Goal: Check status

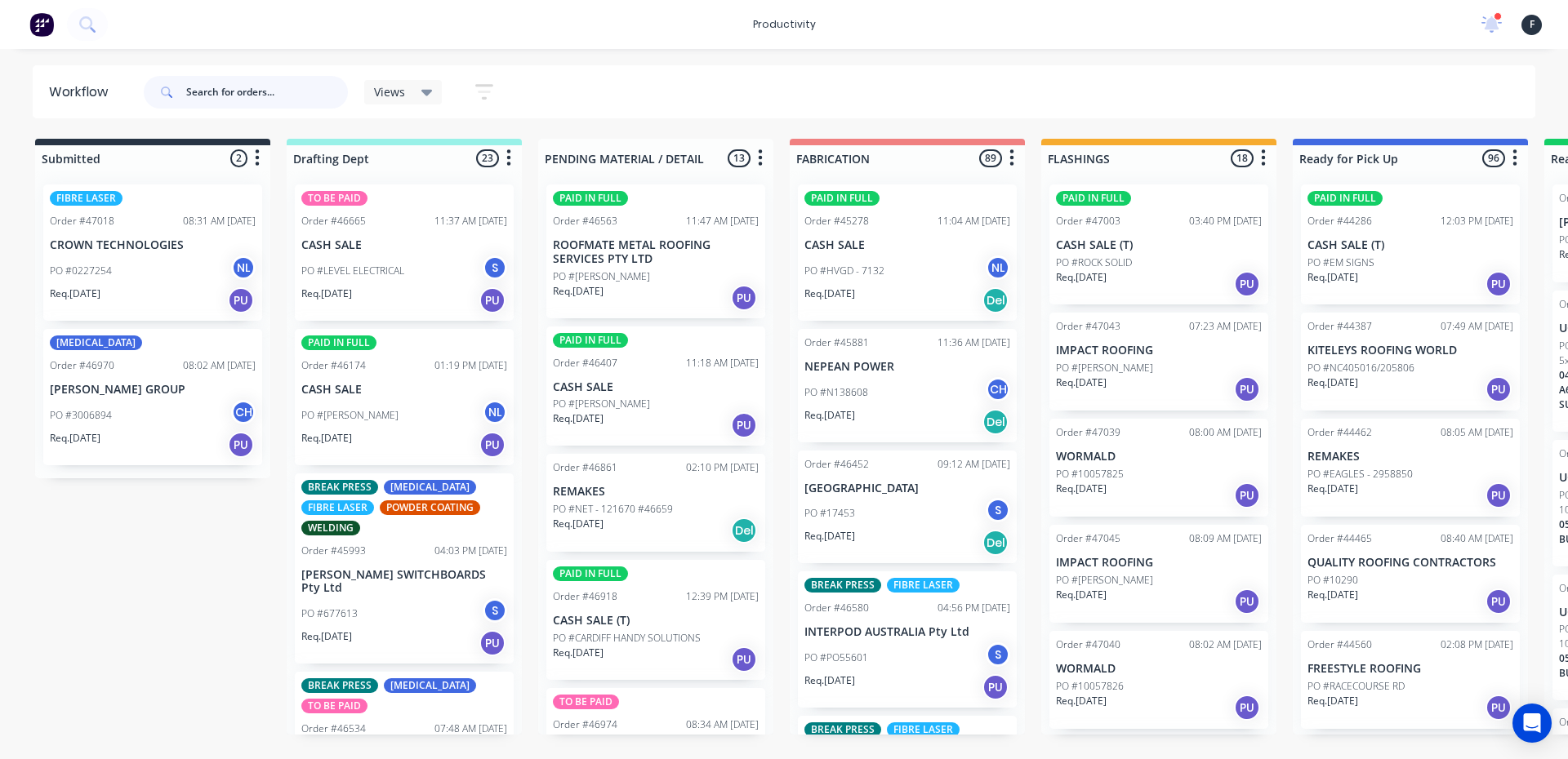
click at [303, 100] on input "text" at bounding box center [267, 92] width 162 height 32
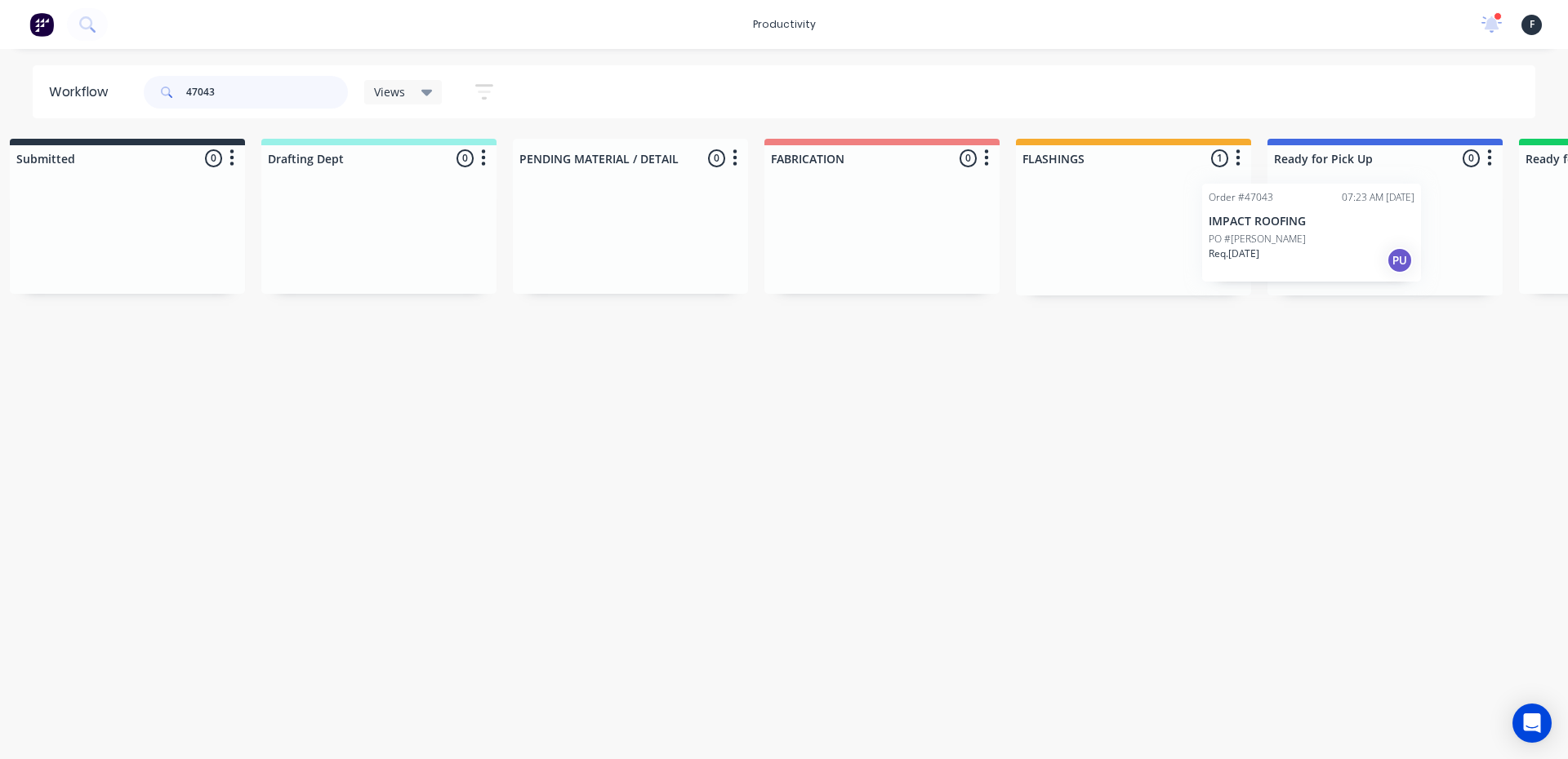
scroll to position [0, 64]
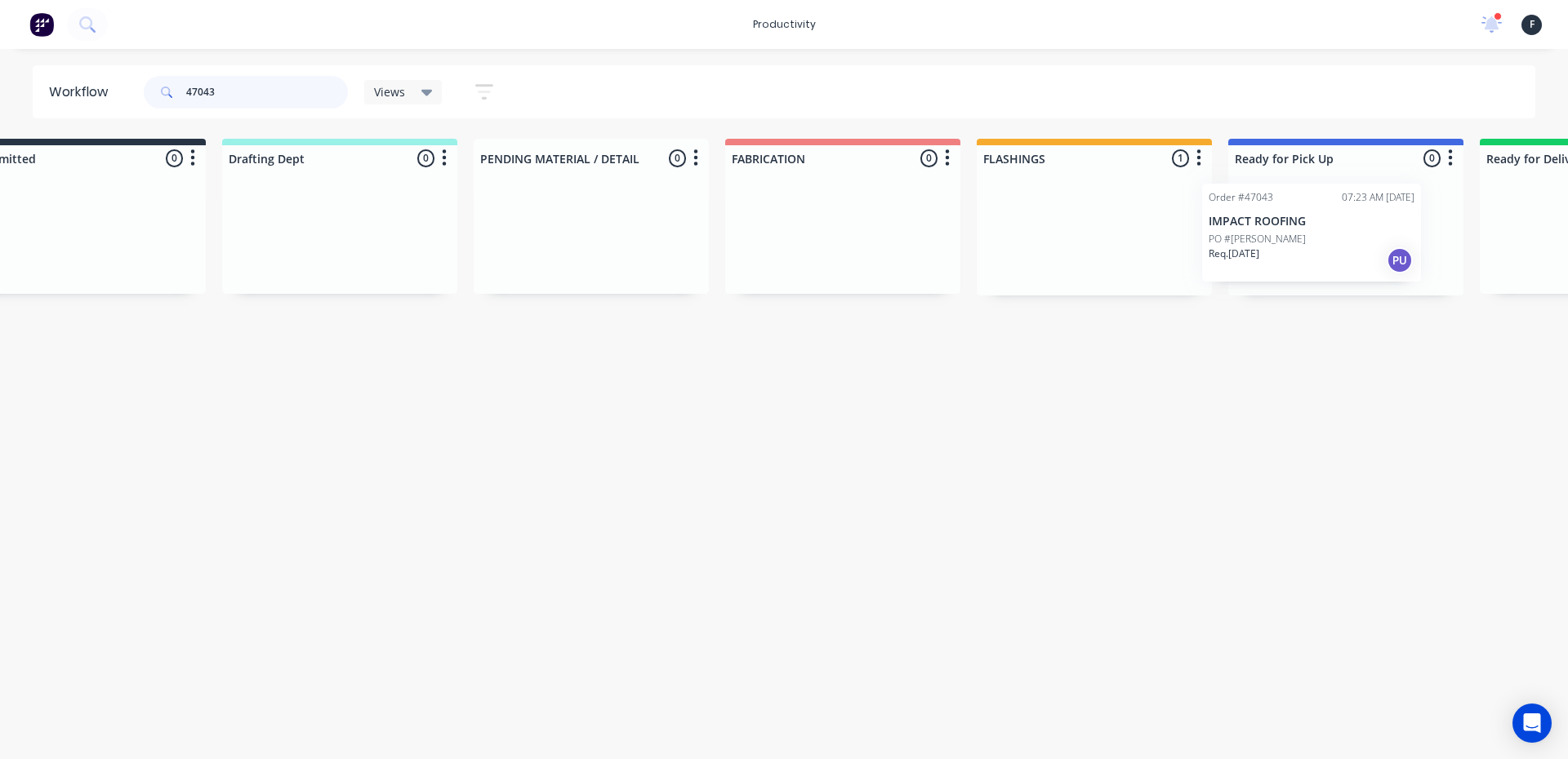
drag, startPoint x: 1095, startPoint y: 240, endPoint x: 1252, endPoint y: 240, distance: 157.0
click at [1252, 240] on div "Submitted 0 Sort By Created date Required date Order number Customer name Most …" at bounding box center [1285, 217] width 2724 height 156
type input "47043"
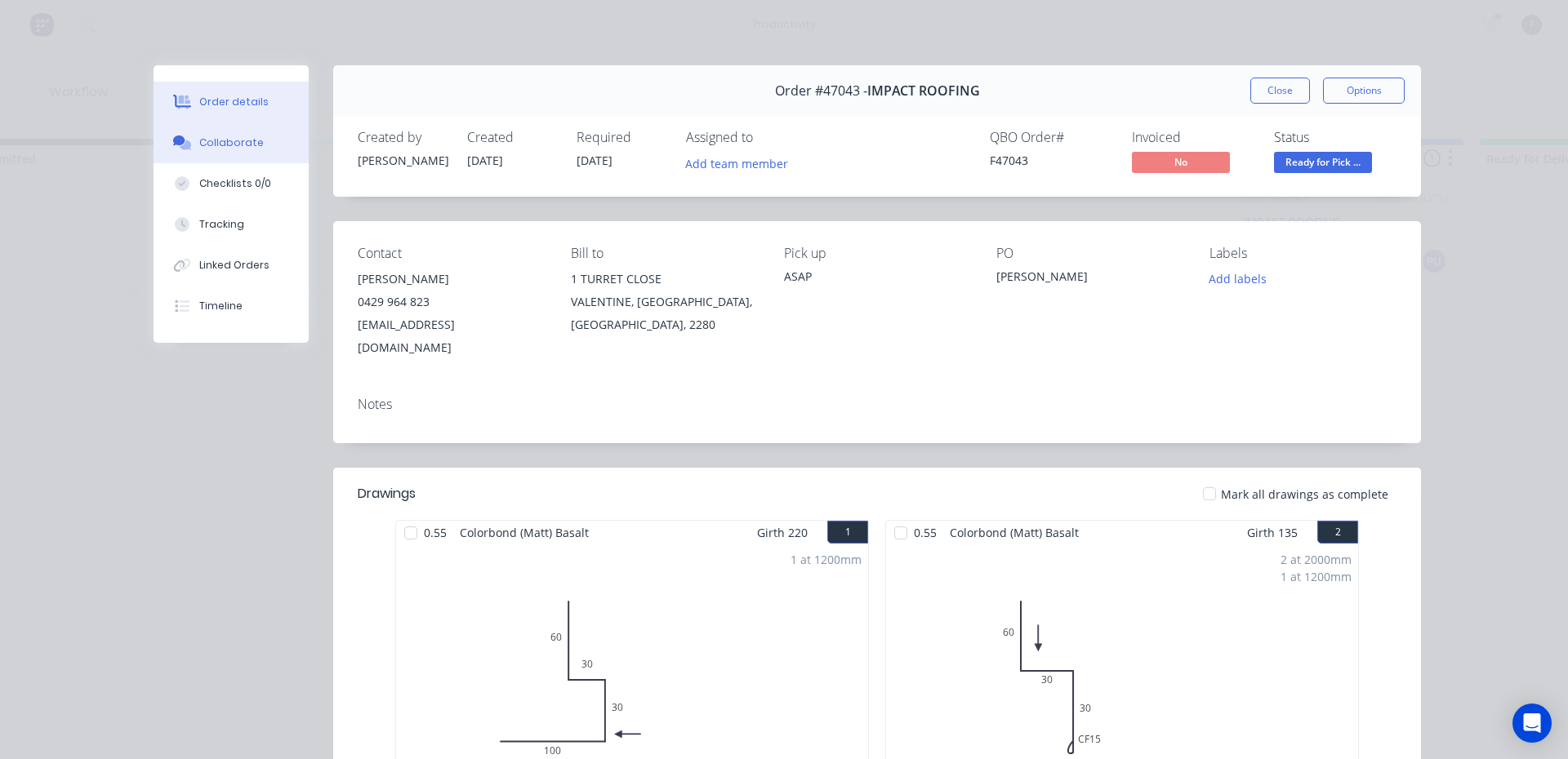
click at [180, 146] on icon at bounding box center [186, 146] width 12 height 10
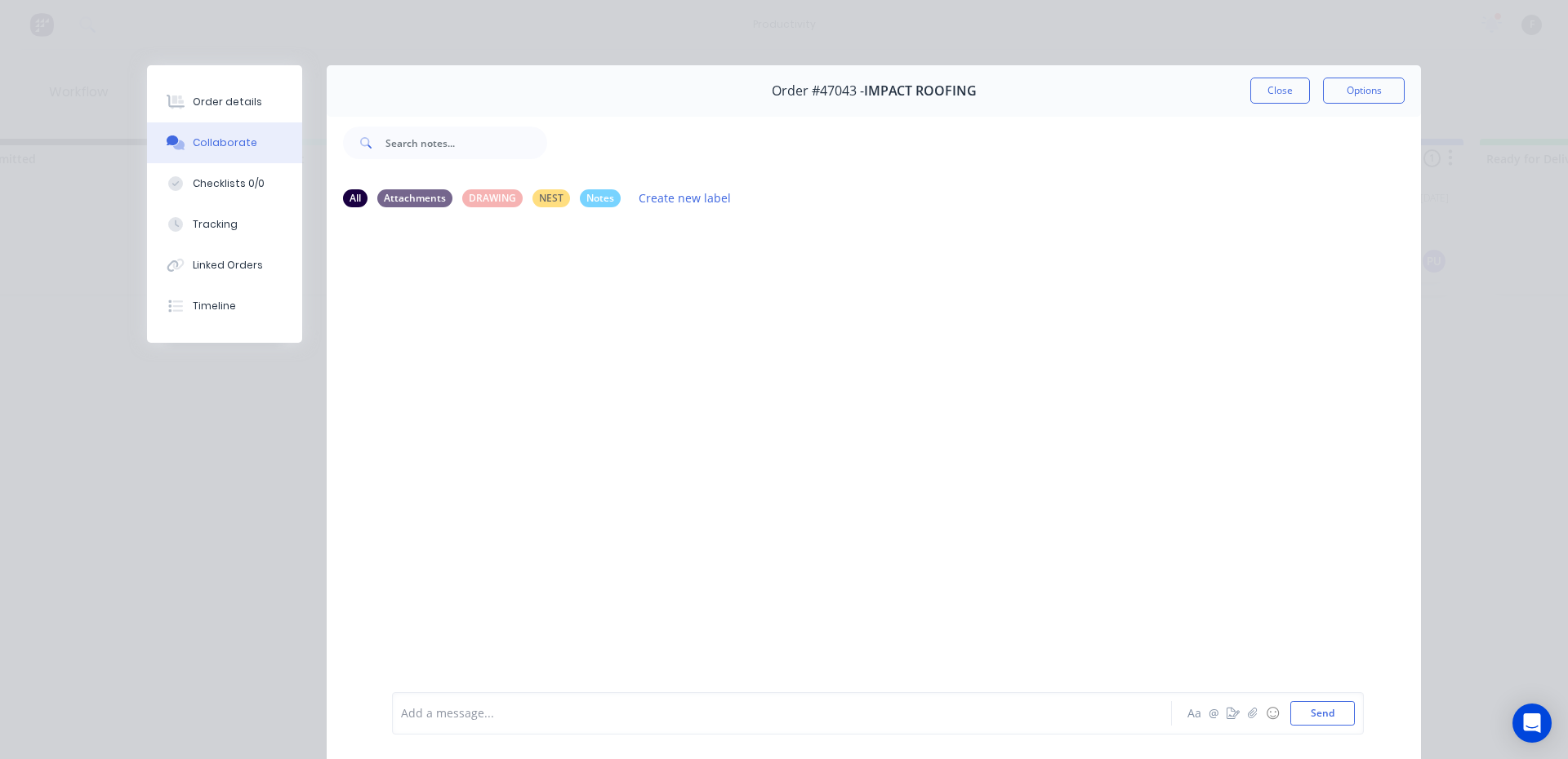
click at [544, 721] on div at bounding box center [759, 713] width 714 height 17
click at [1267, 92] on button "Close" at bounding box center [1280, 90] width 60 height 26
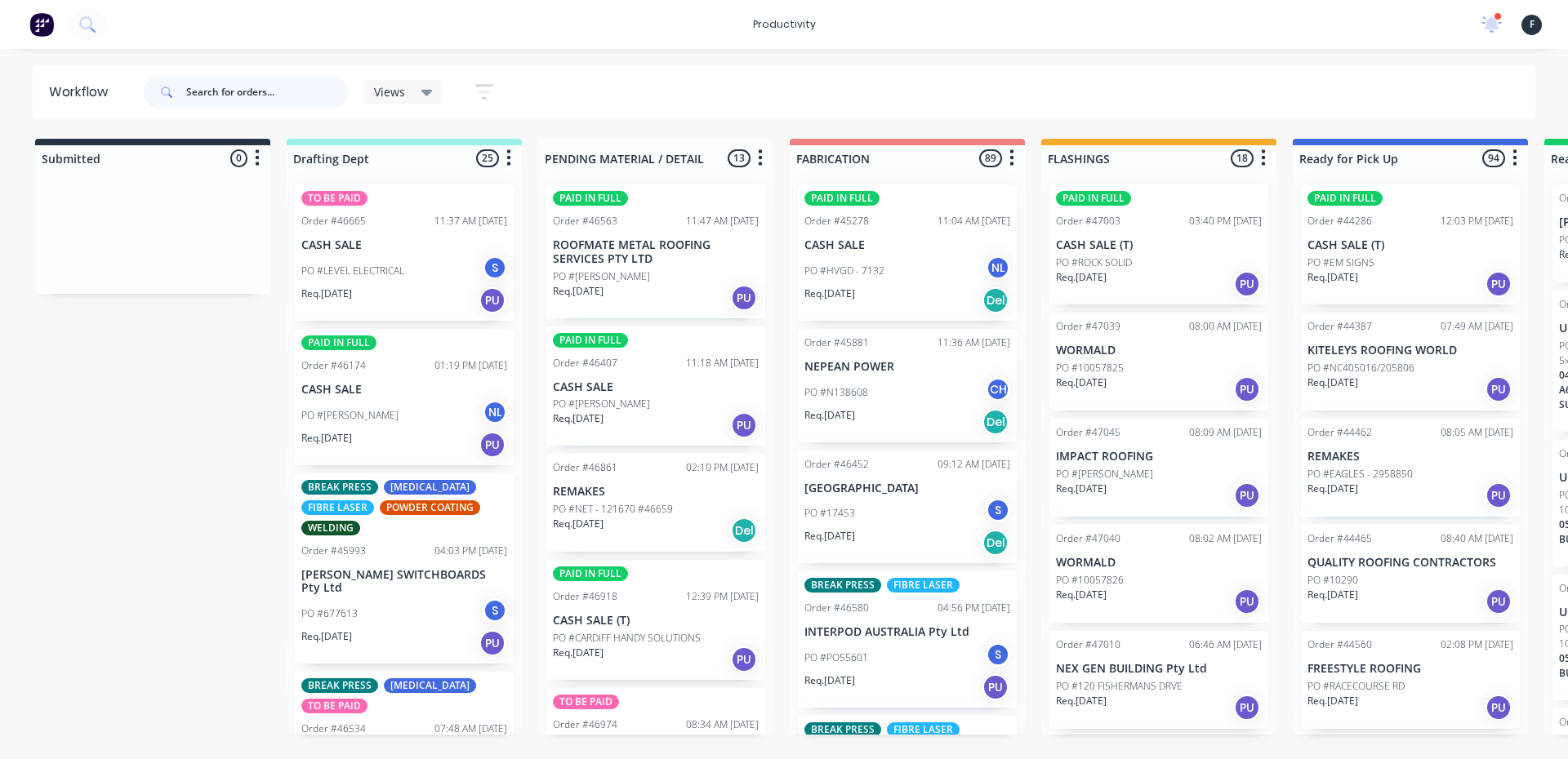
click at [278, 88] on input "text" at bounding box center [267, 92] width 162 height 32
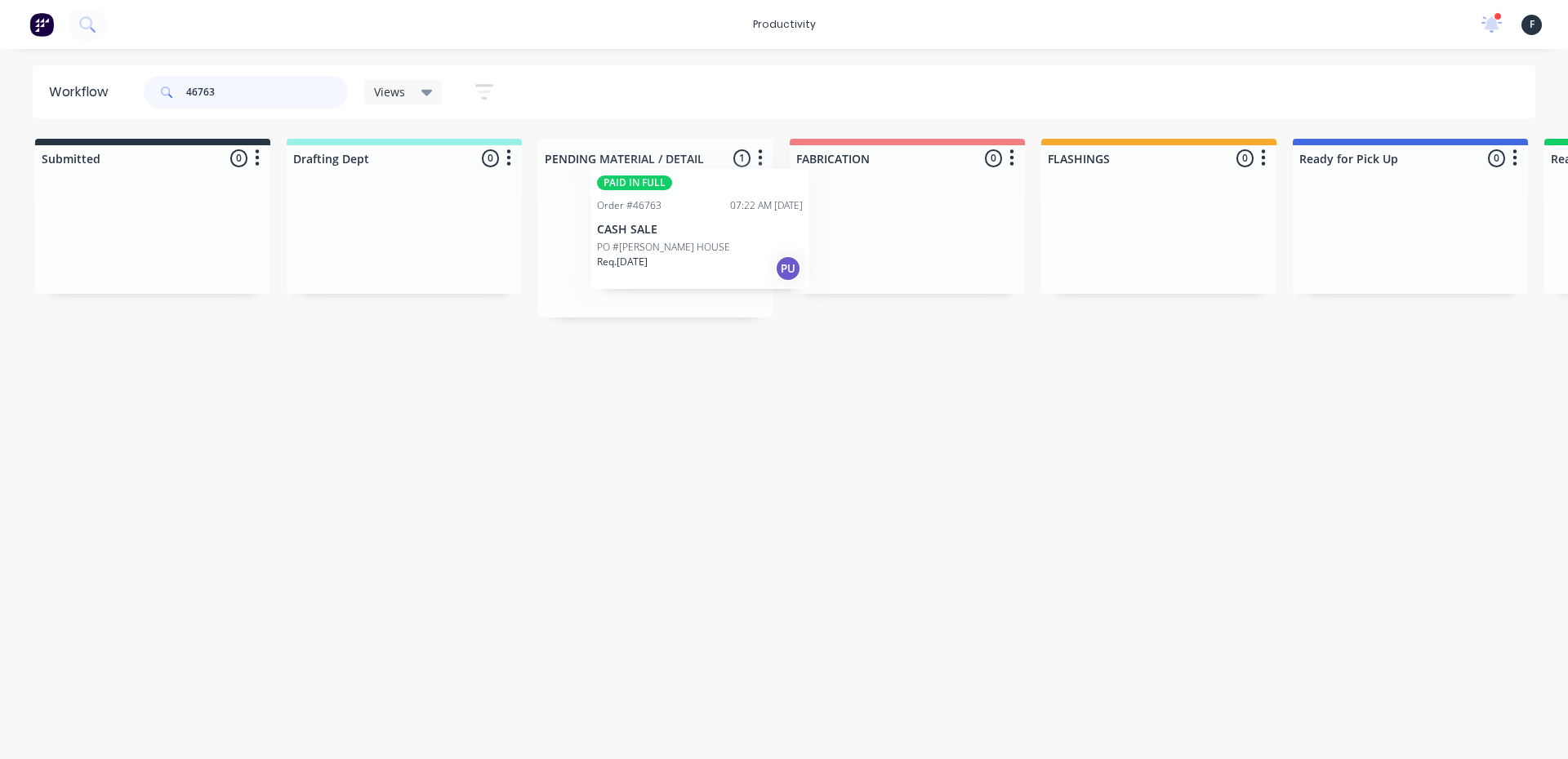
drag, startPoint x: 623, startPoint y: 264, endPoint x: 634, endPoint y: 246, distance: 21.1
click at [634, 246] on div "PAID IN FULL Order #46763 07:22 AM 15/08/25 CASH SALE PO #SAMS HOUSE Req. 22/08…" at bounding box center [655, 245] width 235 height 146
type input "46763"
click at [634, 246] on div "PAID IN FULL Order #46763 07:22 AM 15/08/25 CASH SALE PO #SAMS HOUSE Req. 22/08…" at bounding box center [655, 245] width 235 height 146
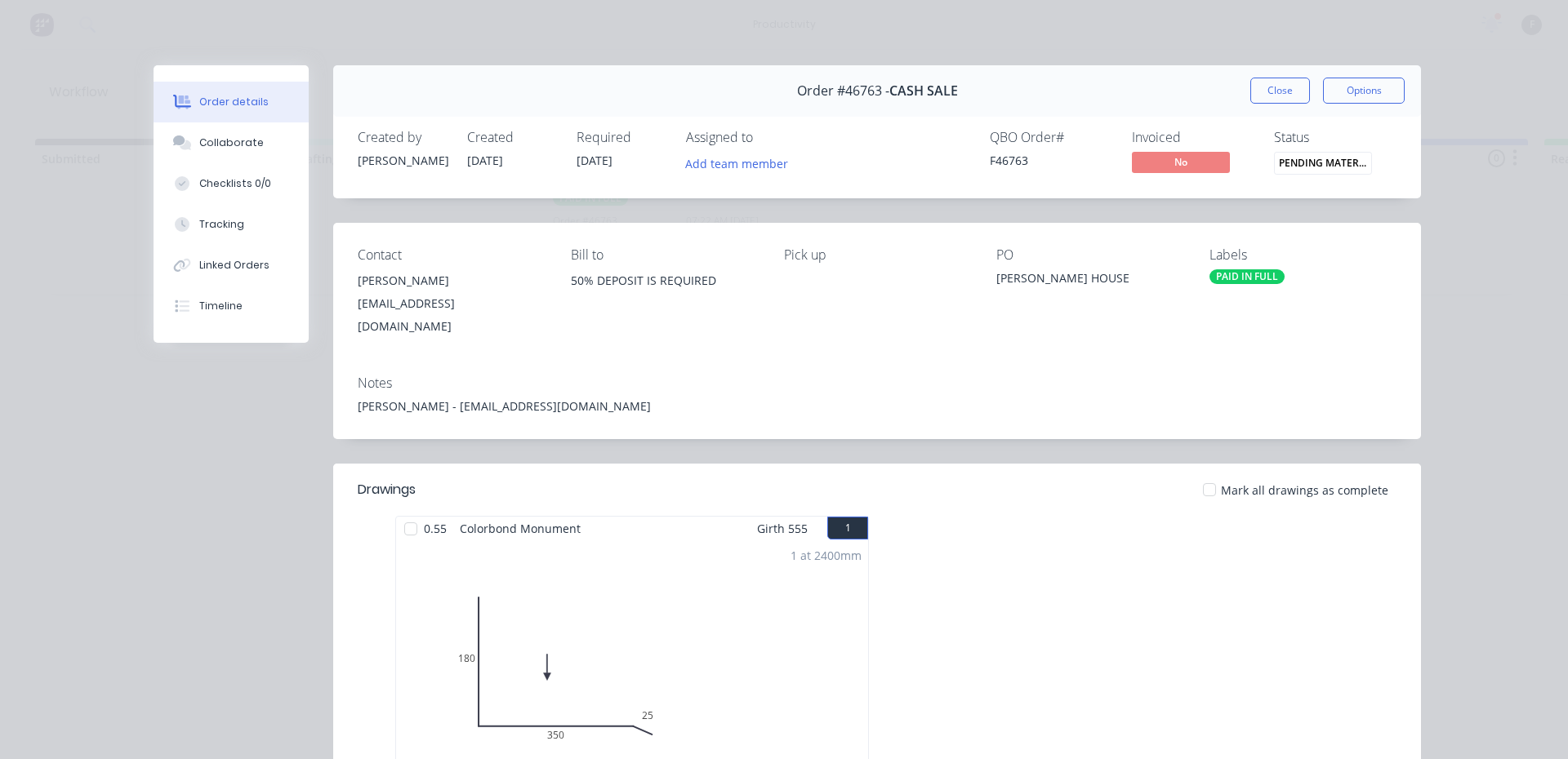
click at [403, 513] on div at bounding box center [411, 528] width 32 height 32
click at [268, 150] on button "Collaborate" at bounding box center [231, 142] width 155 height 41
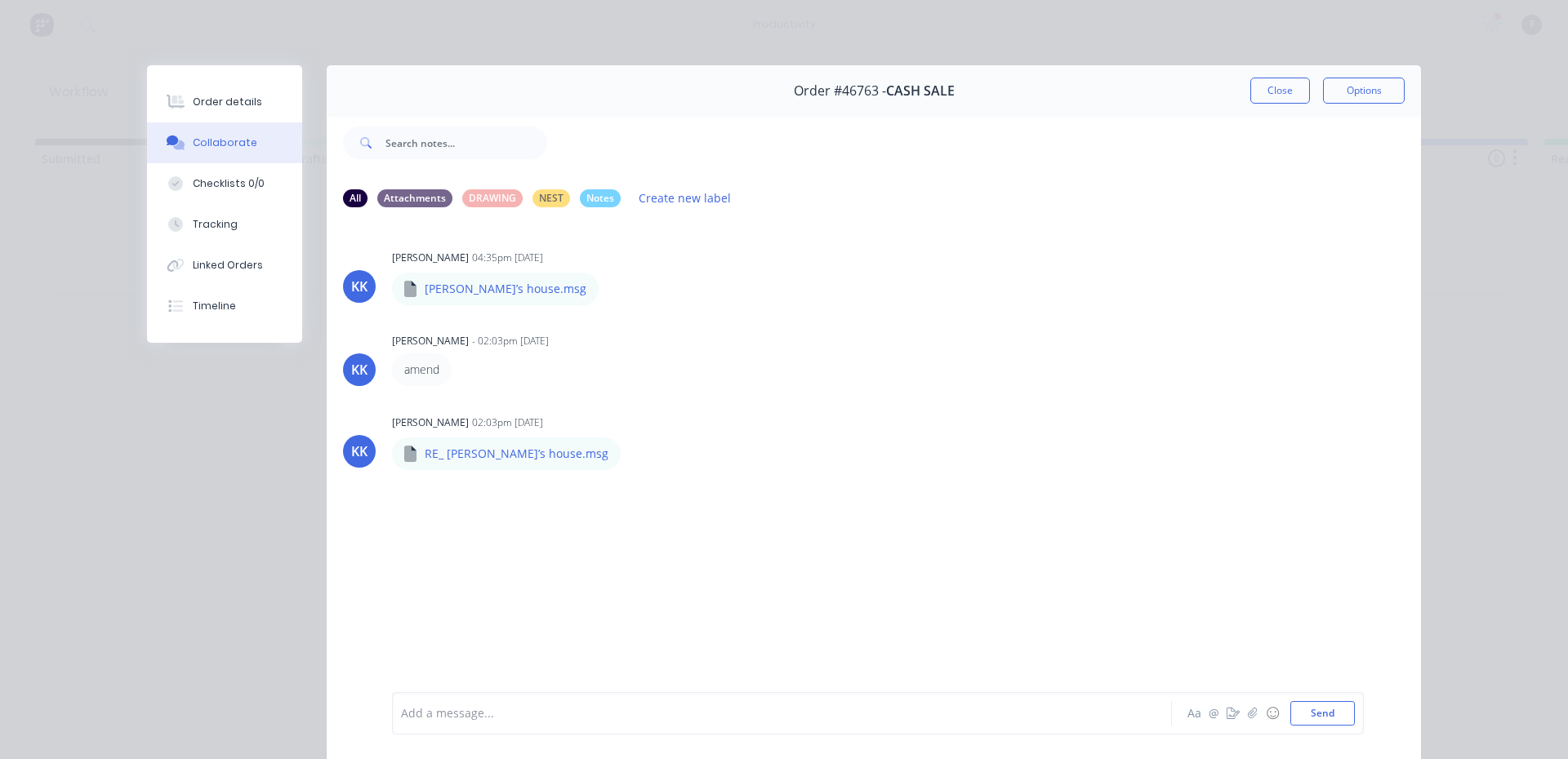
click at [785, 719] on div at bounding box center [759, 713] width 714 height 17
click at [1279, 79] on button "Close" at bounding box center [1280, 90] width 60 height 26
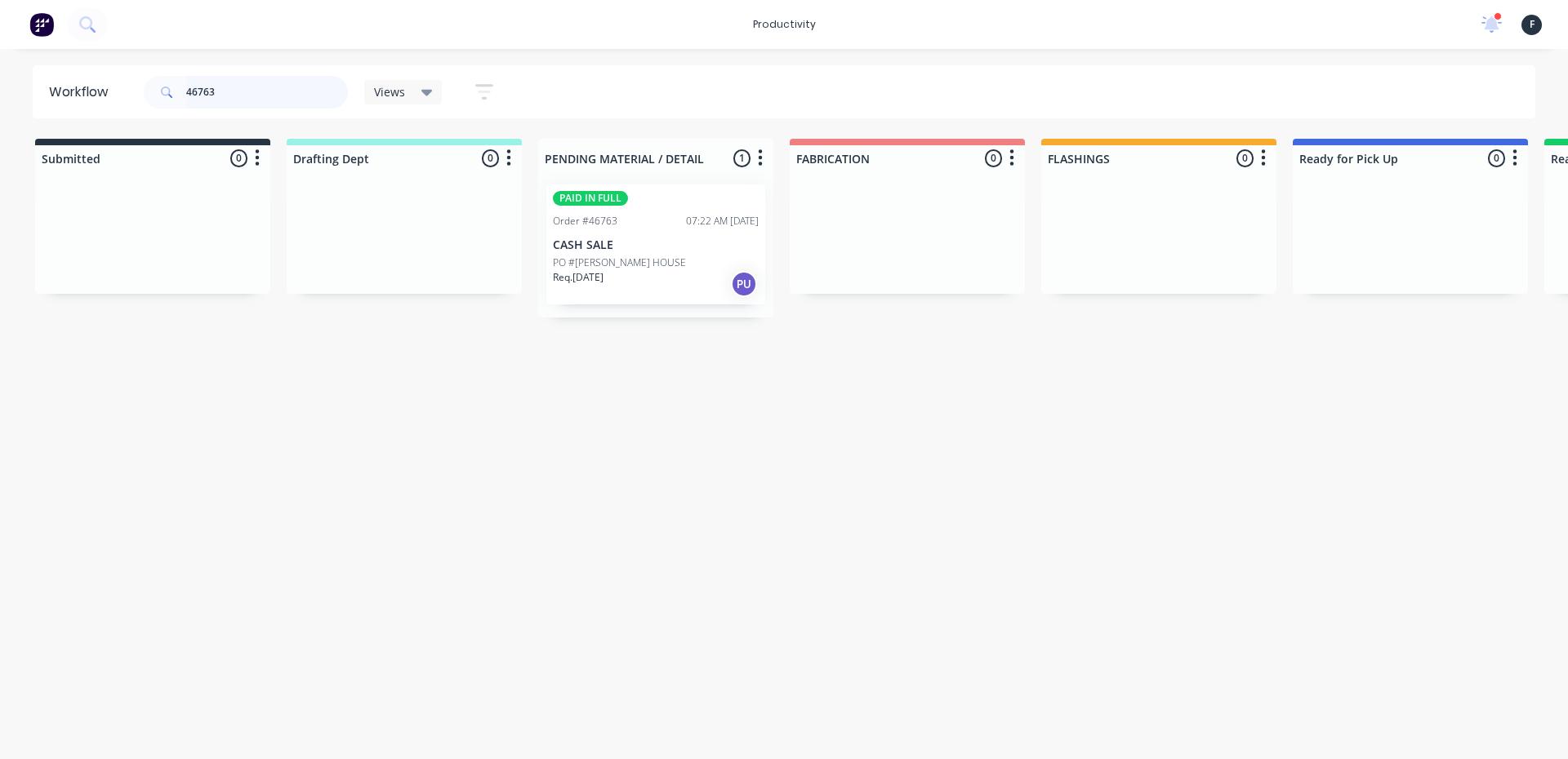
click at [240, 88] on input "46763" at bounding box center [267, 92] width 162 height 32
click at [259, 100] on input "46763" at bounding box center [267, 92] width 162 height 32
type input "4"
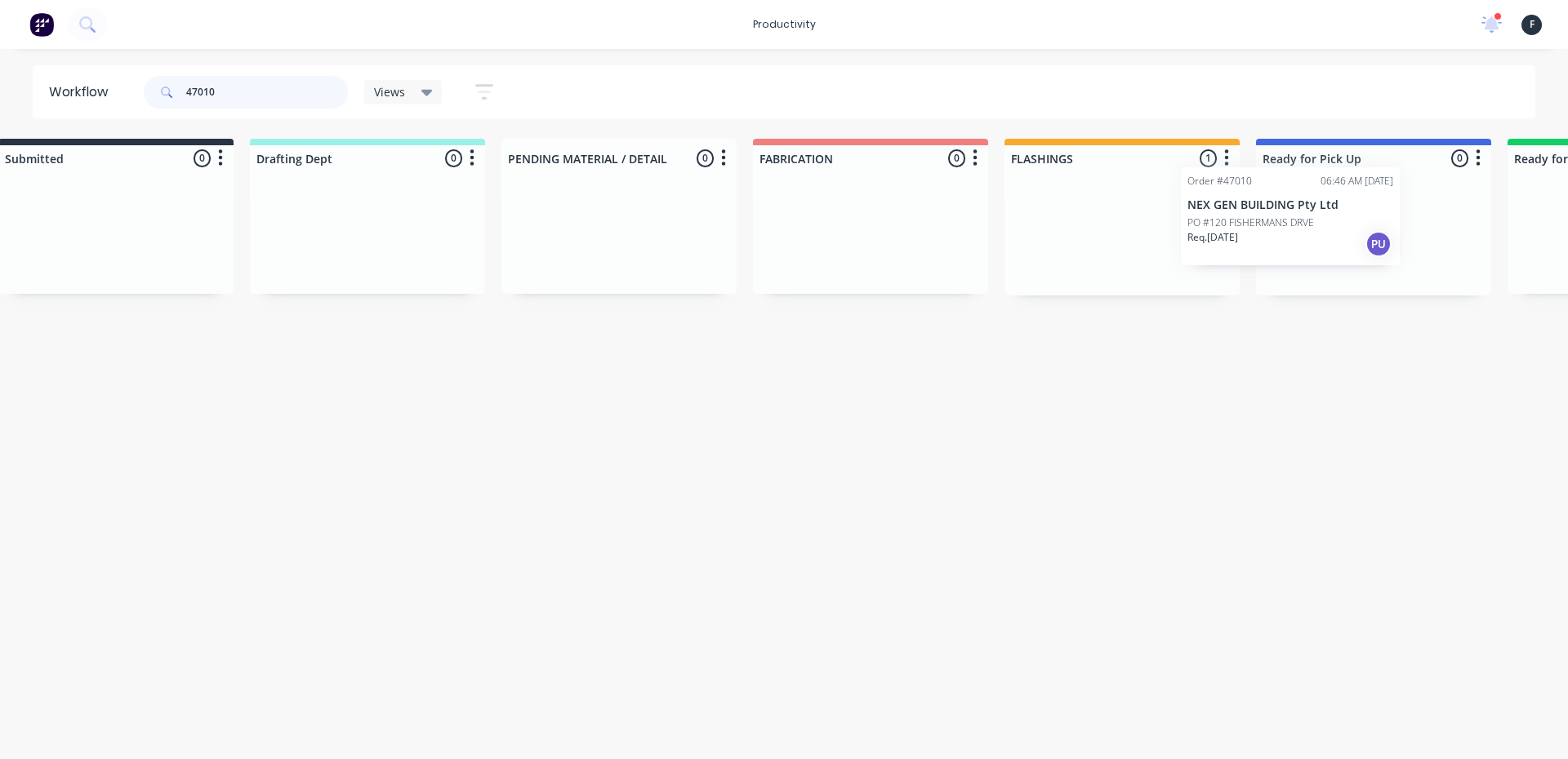
drag, startPoint x: 1143, startPoint y: 255, endPoint x: 1277, endPoint y: 233, distance: 135.8
click at [1277, 233] on div "Submitted 0 Sort By Created date Required date Order number Customer name Most …" at bounding box center [1312, 217] width 2724 height 156
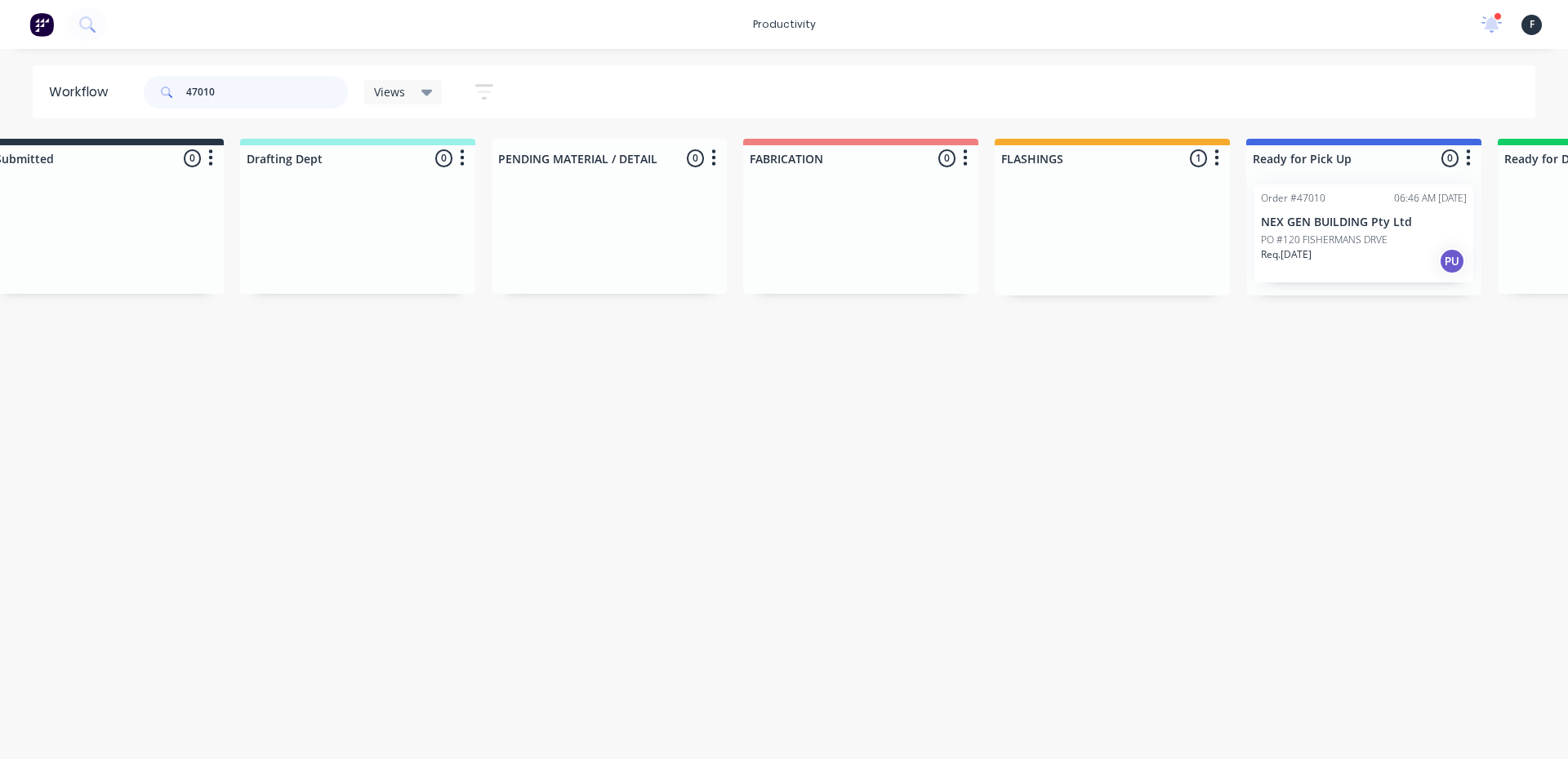
type input "47010"
click at [1327, 233] on div at bounding box center [1364, 233] width 235 height 124
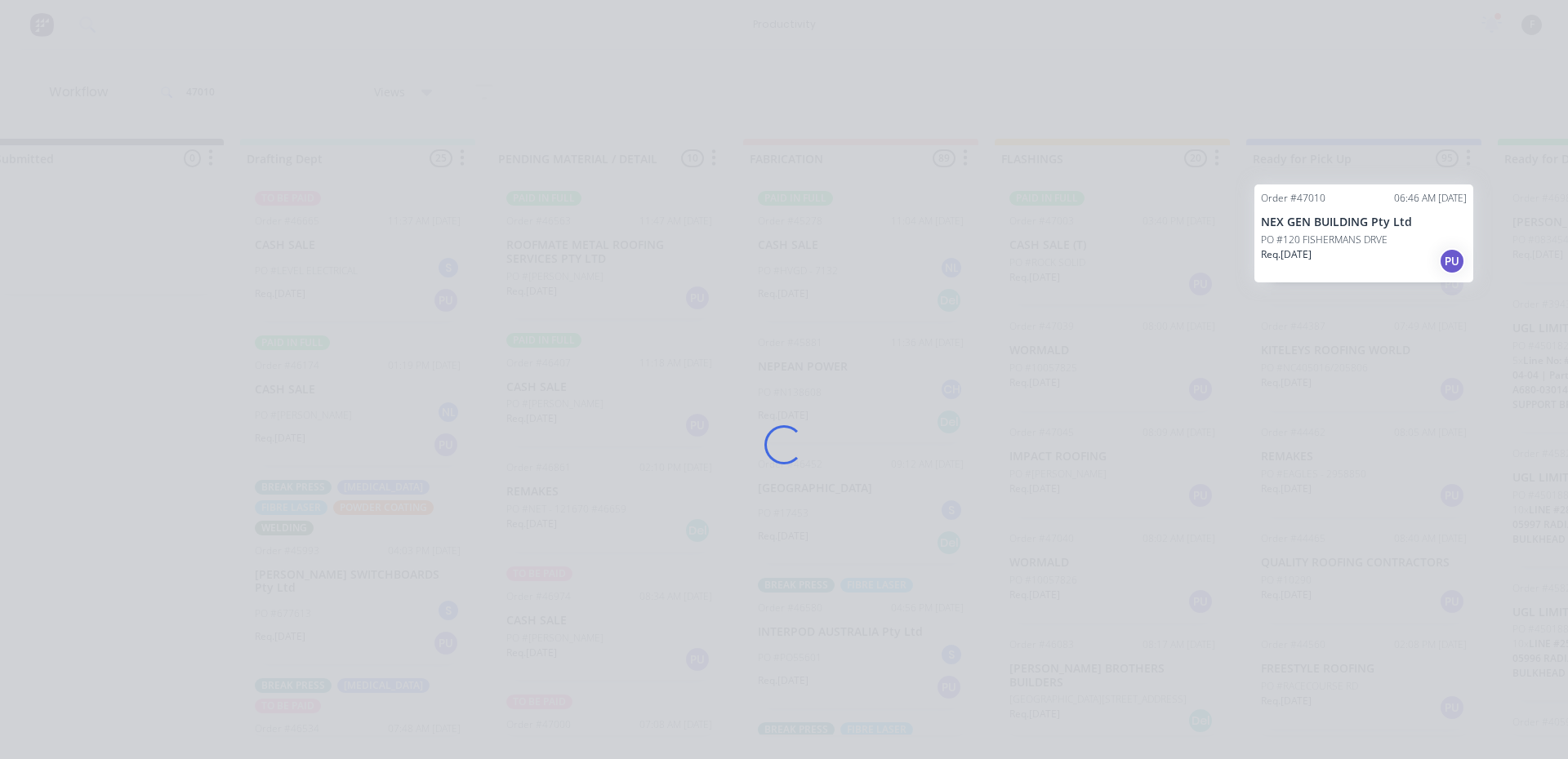
click at [1342, 232] on div "Loading..." at bounding box center [784, 444] width 1307 height 759
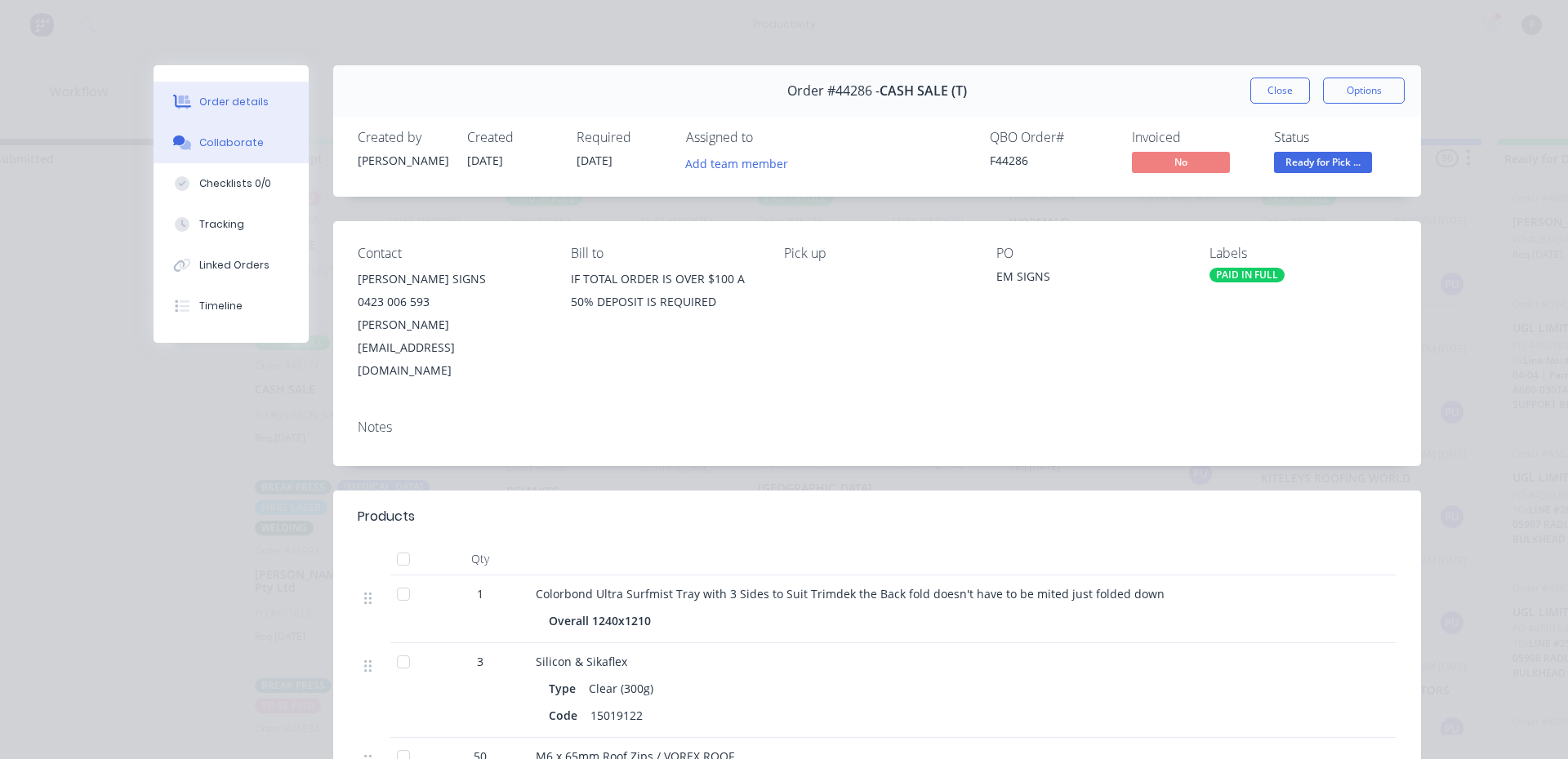
click at [236, 134] on button "Collaborate" at bounding box center [231, 142] width 155 height 41
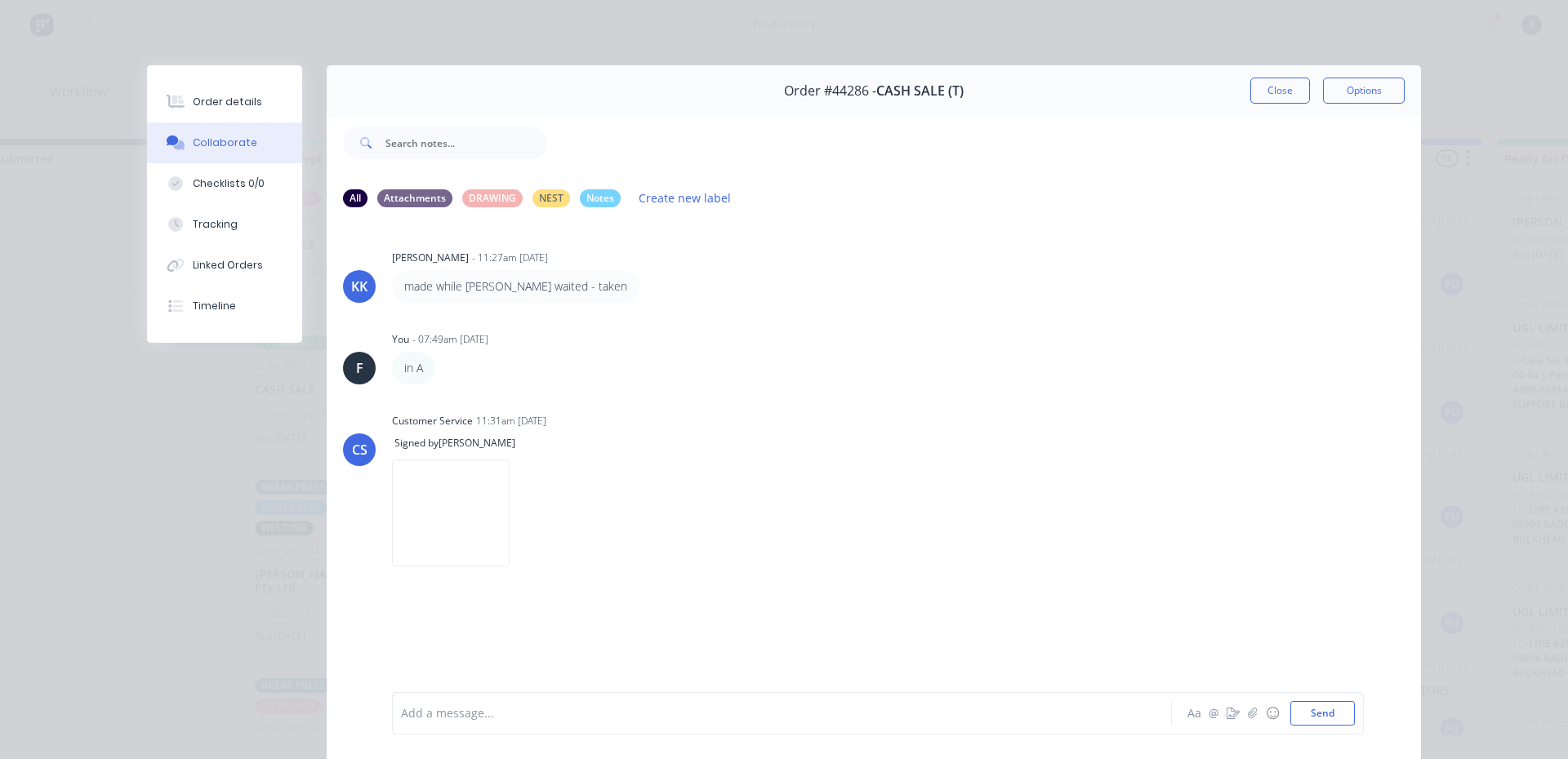
click at [475, 712] on div at bounding box center [759, 713] width 714 height 17
click at [1262, 82] on button "Close" at bounding box center [1280, 90] width 60 height 26
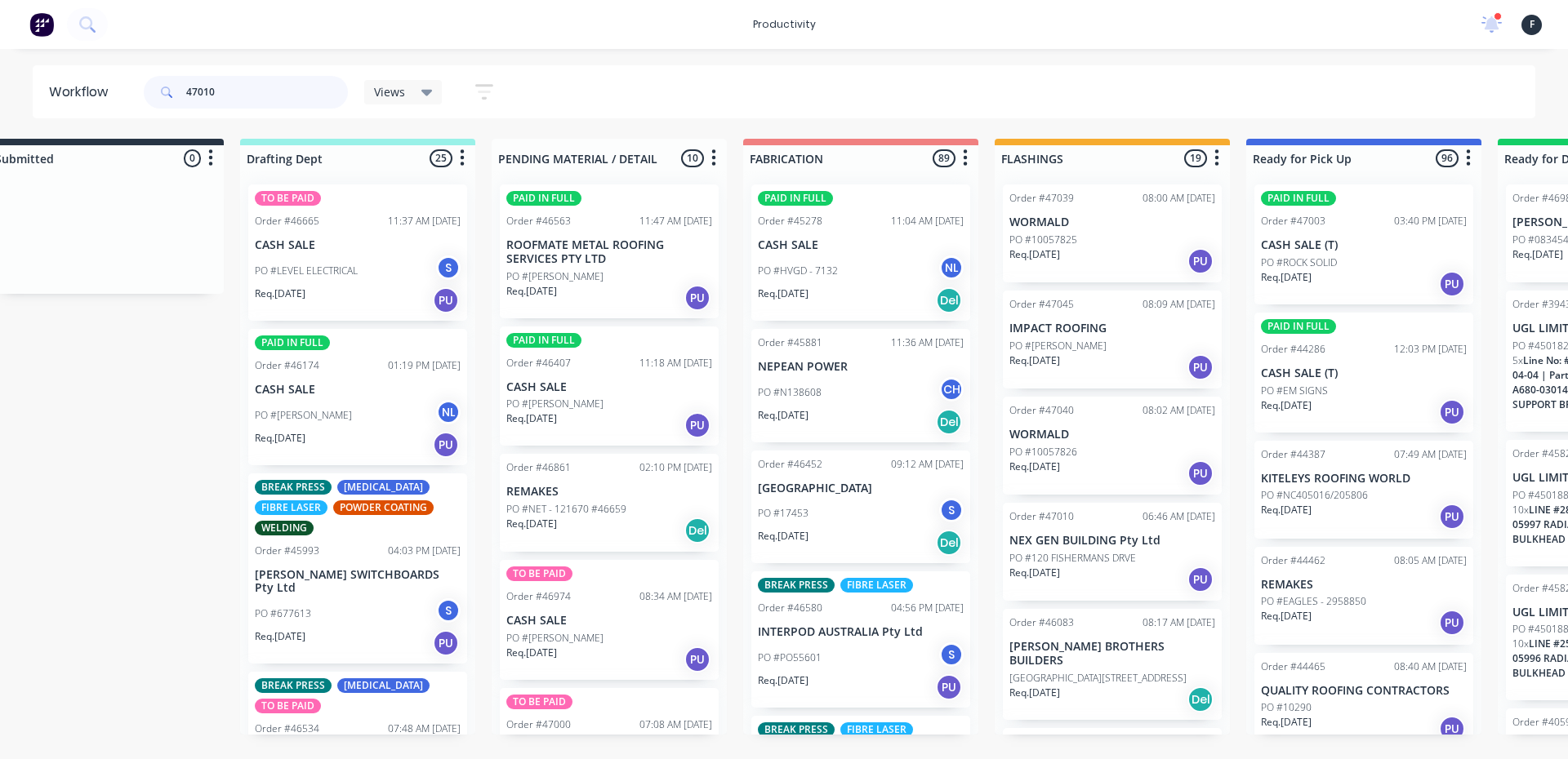
click at [305, 87] on input "47010" at bounding box center [267, 92] width 162 height 32
click at [306, 85] on input "47010" at bounding box center [267, 92] width 162 height 32
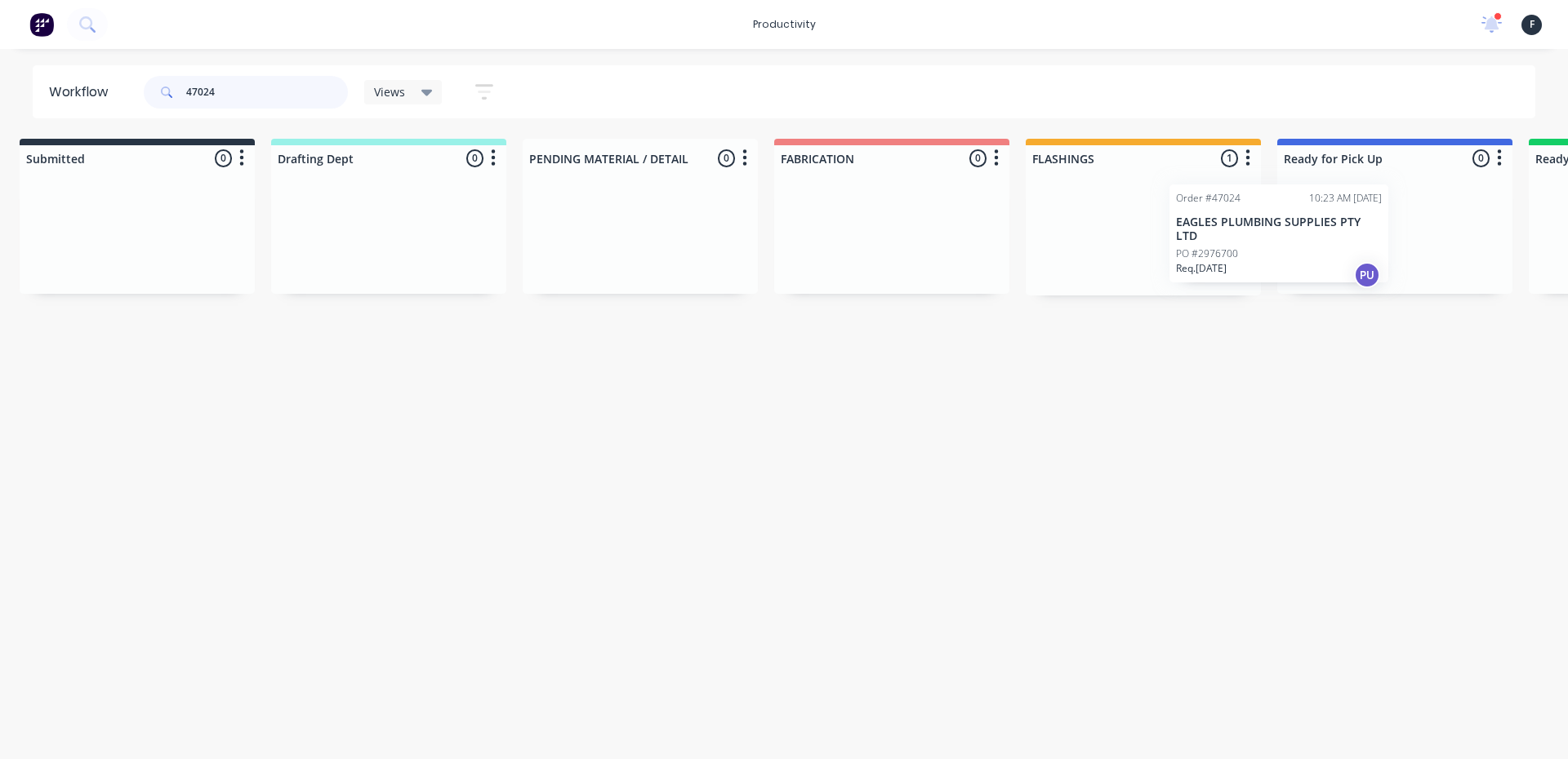
drag, startPoint x: 1122, startPoint y: 265, endPoint x: 1252, endPoint y: 265, distance: 130.0
click at [1252, 265] on div "Submitted 0 Sort By Created date Required date Order number Customer name Most …" at bounding box center [1334, 217] width 2724 height 156
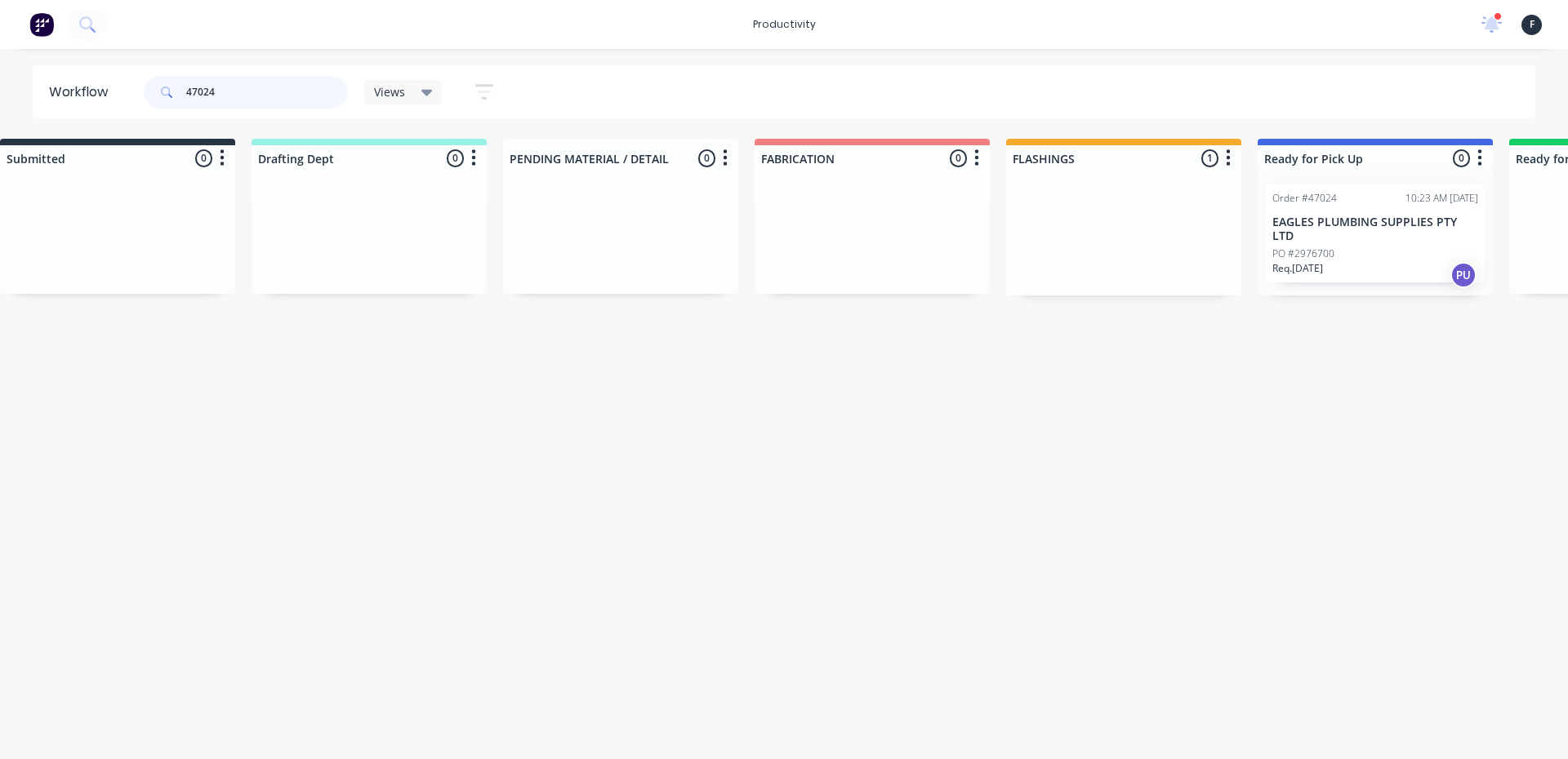
type input "47024"
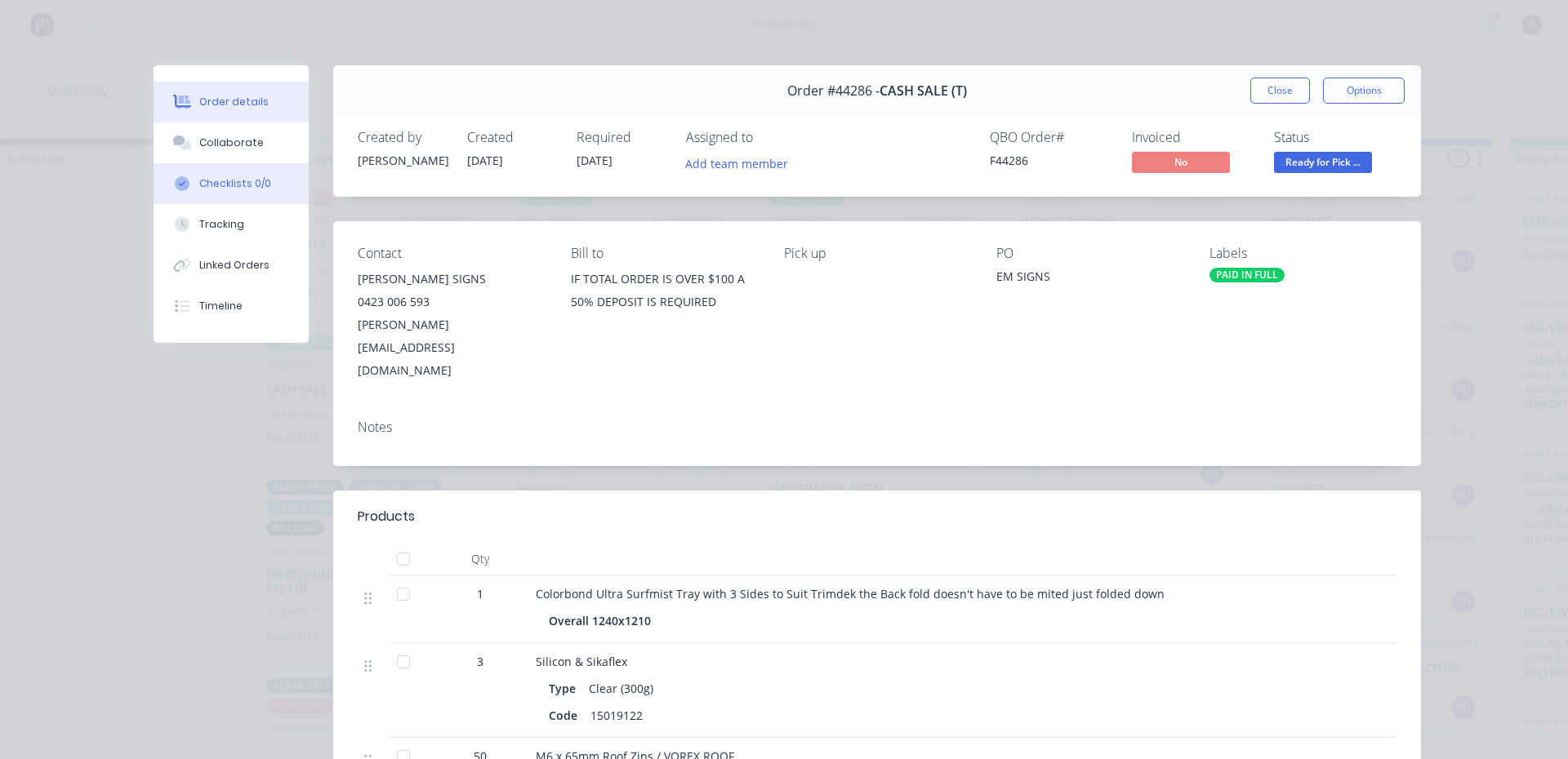
drag, startPoint x: 197, startPoint y: 147, endPoint x: 219, endPoint y: 186, distance: 44.8
click at [199, 146] on div "Collaborate" at bounding box center [231, 143] width 64 height 15
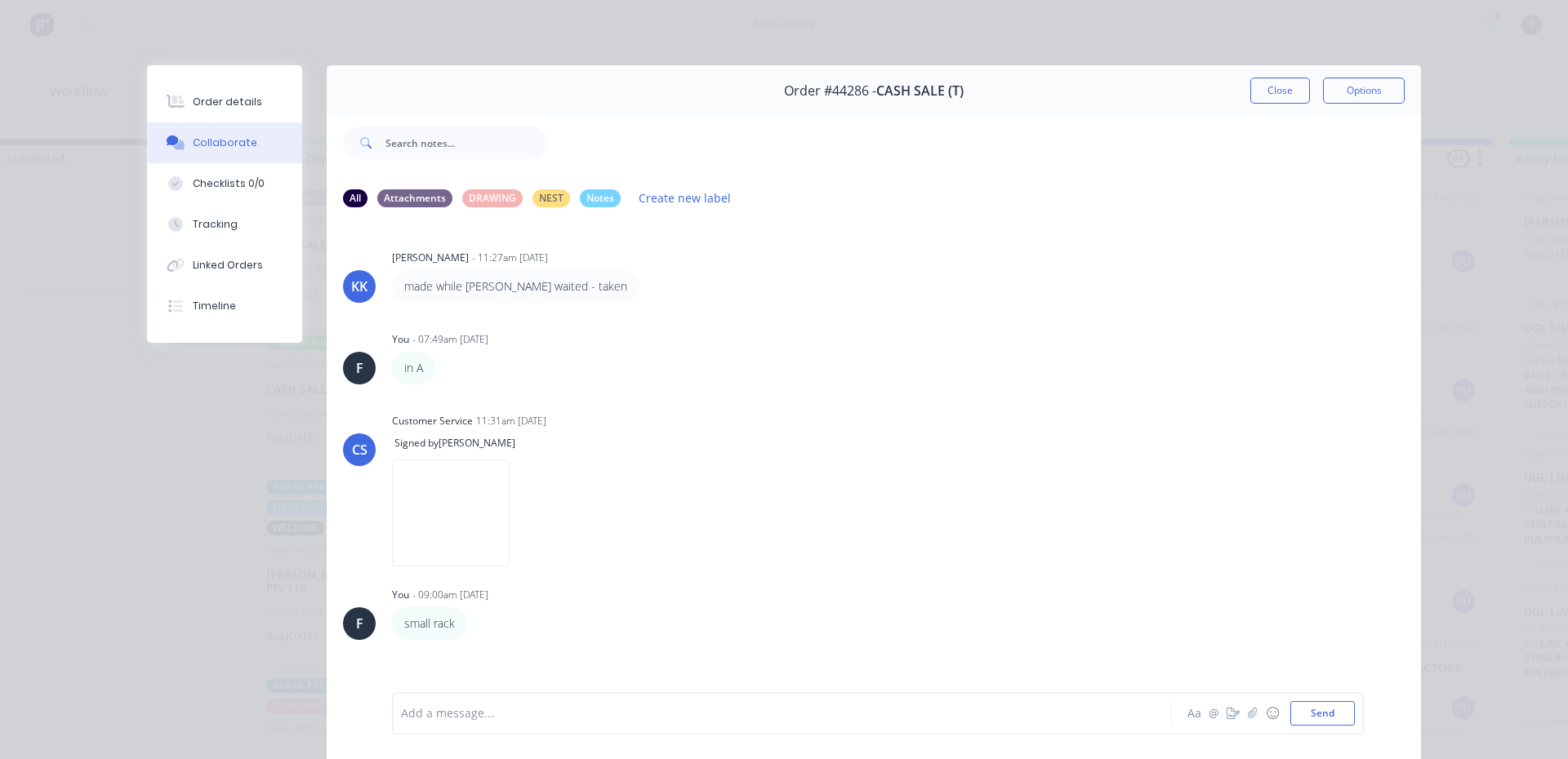
click at [734, 706] on div at bounding box center [759, 713] width 714 height 17
click at [477, 623] on icon "button" at bounding box center [479, 623] width 3 height 15
click at [537, 651] on button "Edit" at bounding box center [539, 653] width 103 height 27
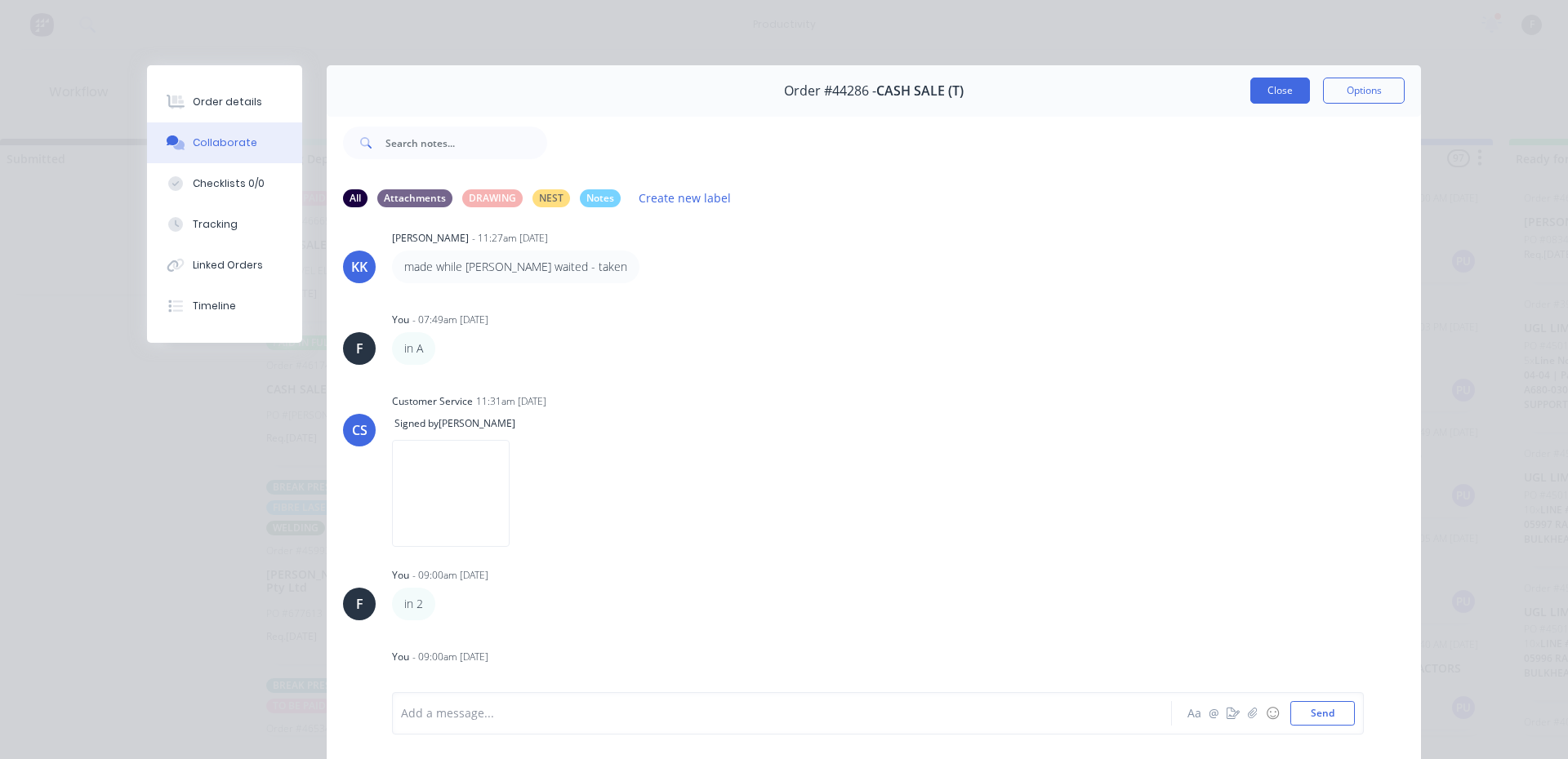
click at [1271, 99] on button "Close" at bounding box center [1280, 90] width 60 height 26
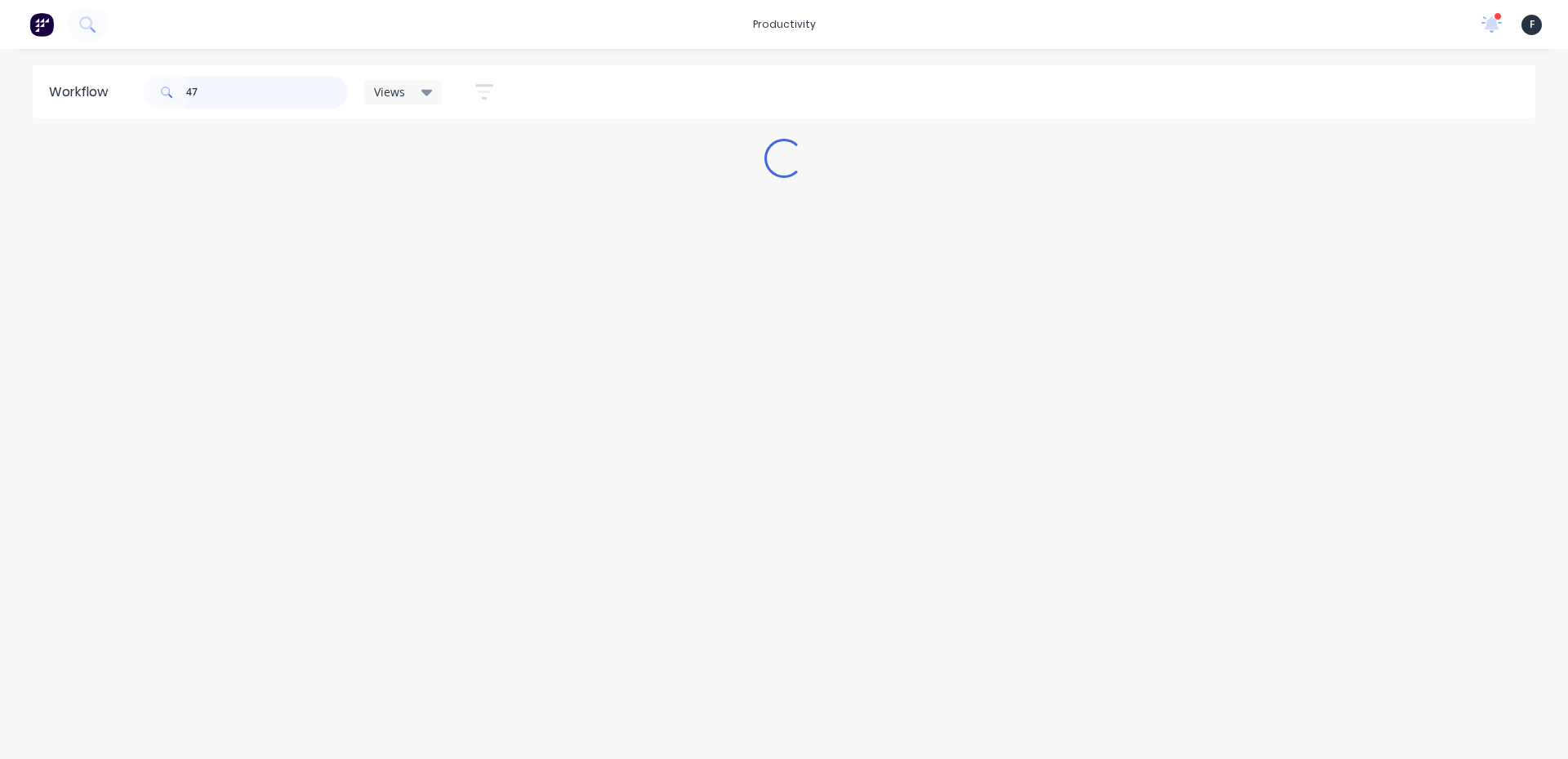
scroll to position [0, 0]
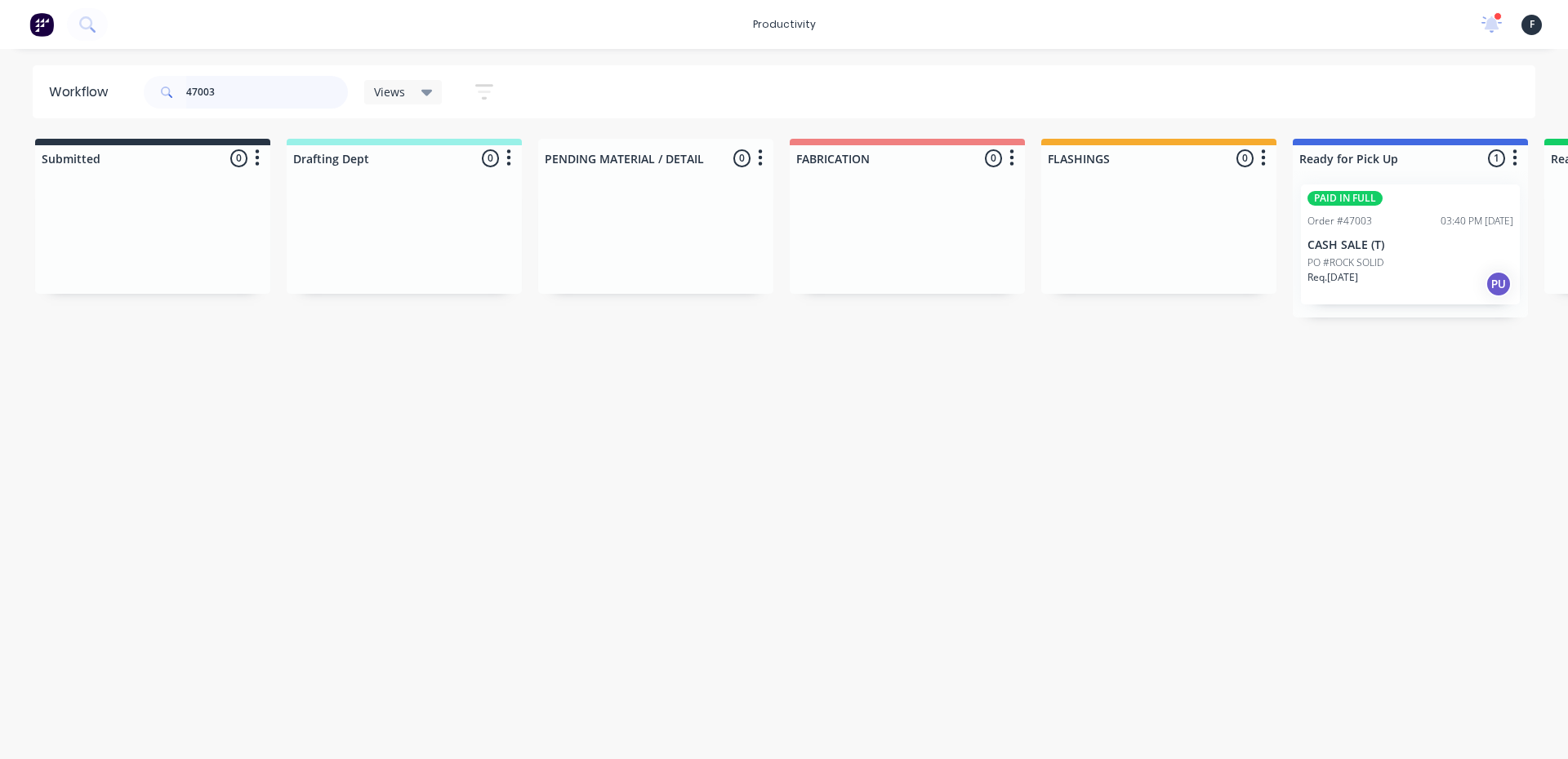
type input "47003"
click at [1389, 270] on div "Req. 15/08/25 PU" at bounding box center [1410, 284] width 206 height 27
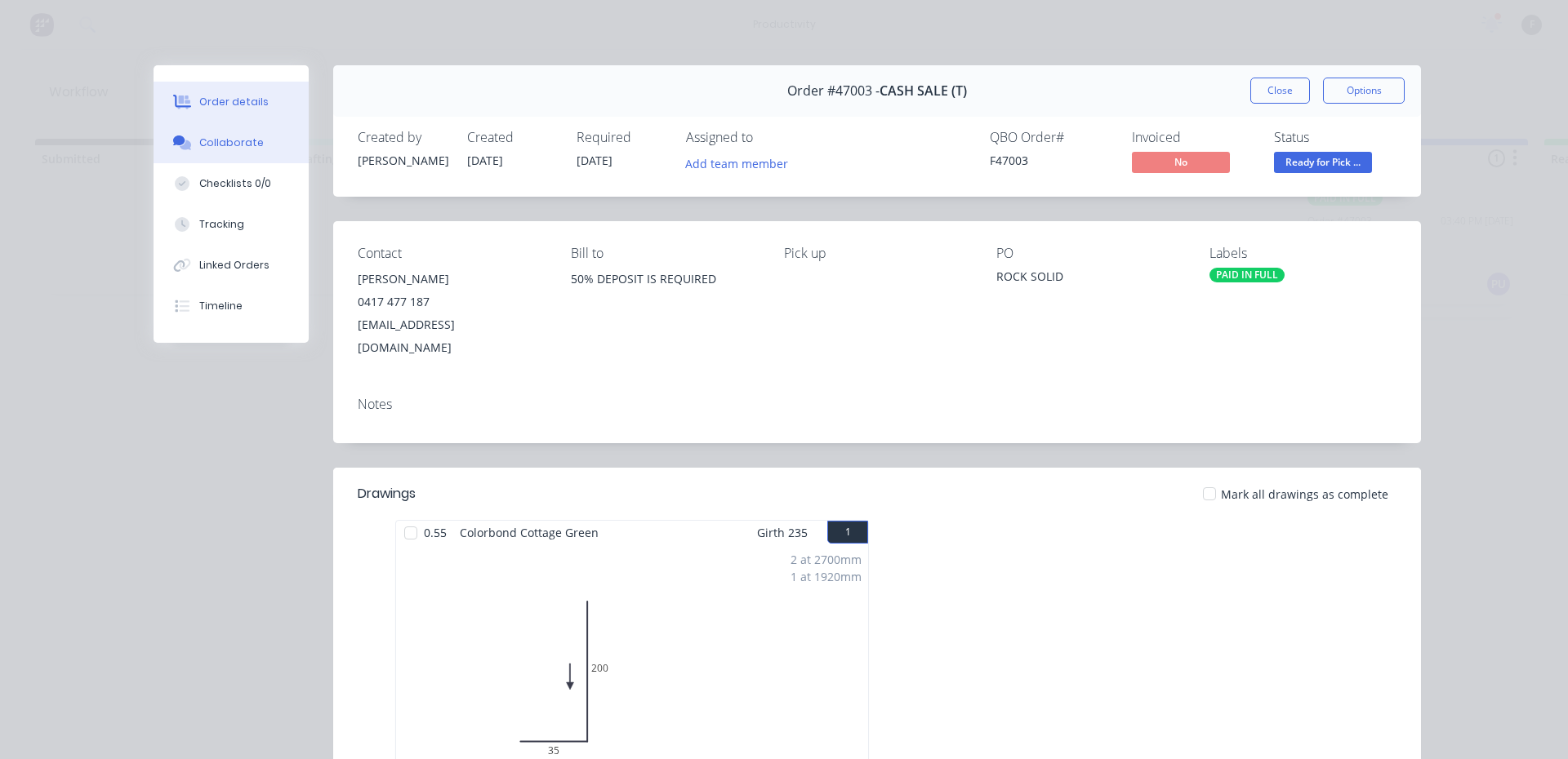
click at [245, 136] on div "Collaborate" at bounding box center [231, 143] width 64 height 15
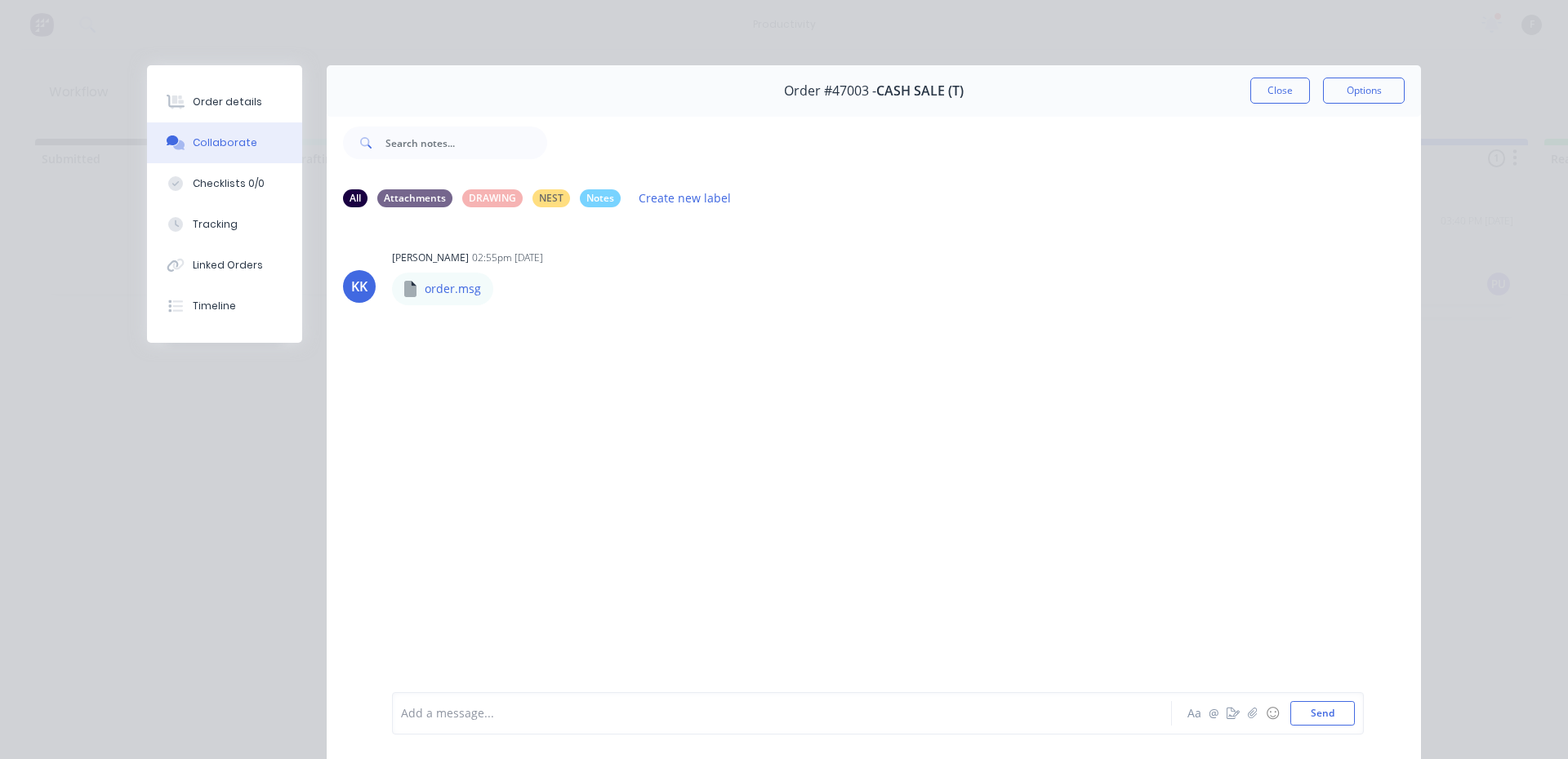
click at [759, 708] on div at bounding box center [759, 713] width 714 height 17
